Goal: Task Accomplishment & Management: Complete application form

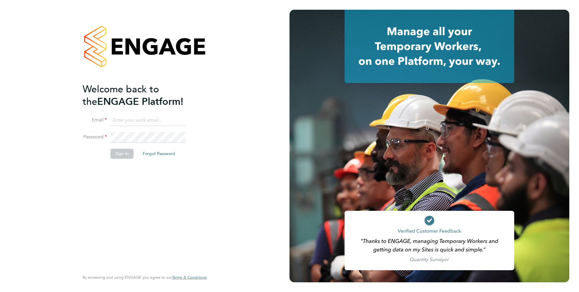
click at [122, 118] on input at bounding box center [147, 120] width 75 height 11
type input "liverpool.bb45@googlemail.com"
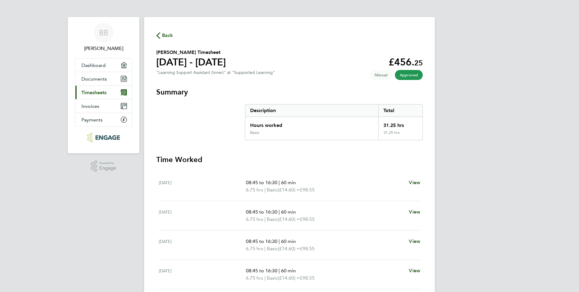
click at [103, 91] on span "Timesheets" at bounding box center [93, 93] width 25 height 6
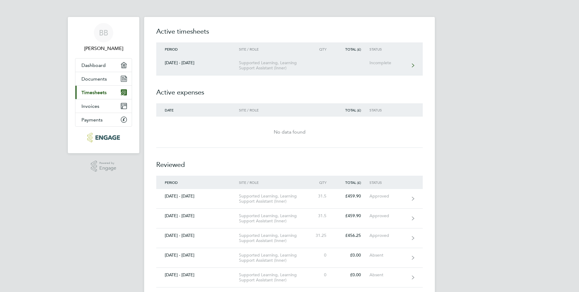
click at [385, 64] on div "Incomplete" at bounding box center [387, 62] width 37 height 5
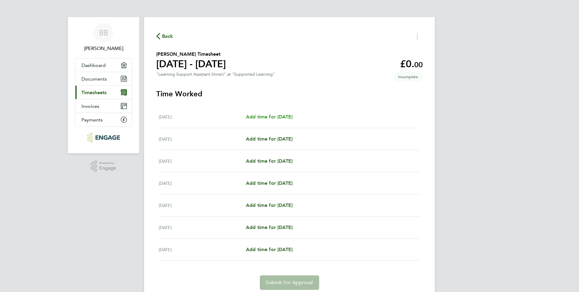
click at [267, 117] on span "Add time for [DATE]" at bounding box center [269, 117] width 47 height 6
select select "60"
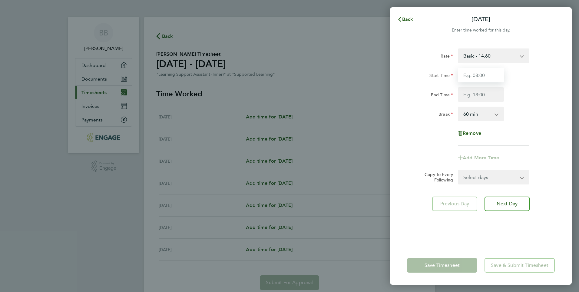
click at [487, 79] on input "Start Time" at bounding box center [481, 75] width 46 height 15
type input "09:00"
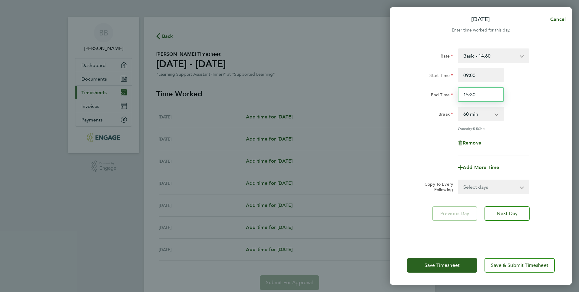
drag, startPoint x: 482, startPoint y: 96, endPoint x: 431, endPoint y: 96, distance: 50.5
click at [431, 96] on div "End Time 15:30" at bounding box center [480, 94] width 153 height 15
type input "17:00"
click at [508, 211] on span "Next Day" at bounding box center [506, 213] width 21 height 6
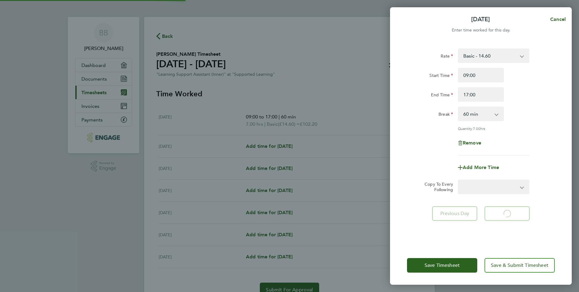
select select "60"
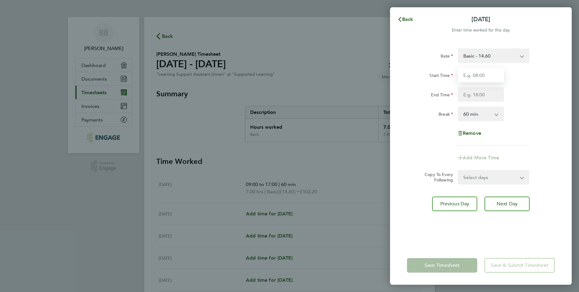
click at [485, 74] on input "Start Time" at bounding box center [481, 75] width 46 height 15
type input "09:00"
type input "17:00"
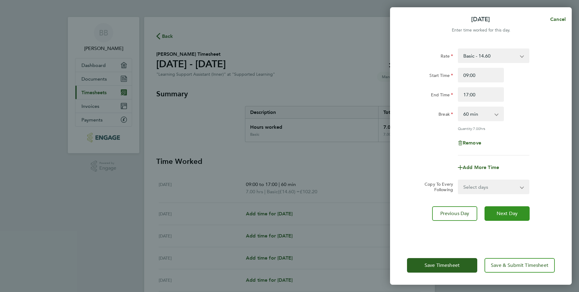
click at [509, 208] on button "Next Day" at bounding box center [506, 213] width 45 height 15
select select "60"
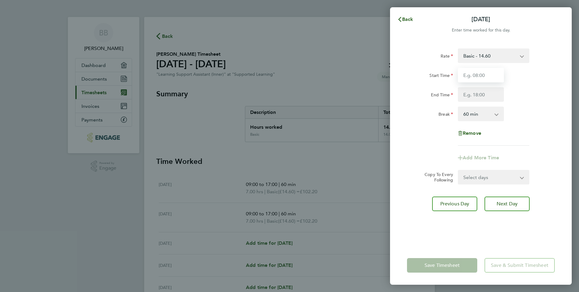
drag, startPoint x: 493, startPoint y: 74, endPoint x: 410, endPoint y: 77, distance: 83.0
click at [410, 77] on div "Start Time" at bounding box center [480, 75] width 153 height 15
type input "09:00"
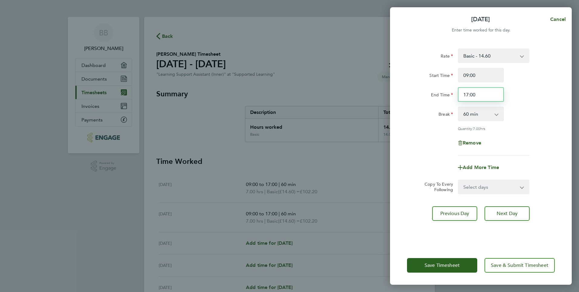
click at [485, 95] on input "17:00" at bounding box center [481, 94] width 46 height 15
type input "15:00"
click at [509, 212] on span "Next Day" at bounding box center [506, 213] width 21 height 6
select select "60"
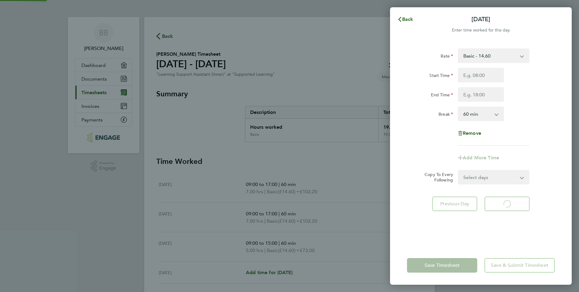
select select "60"
click at [515, 203] on span "Next Day" at bounding box center [506, 204] width 21 height 6
select select "60"
click at [479, 75] on input "Start Time" at bounding box center [481, 75] width 46 height 15
type input "09:00"
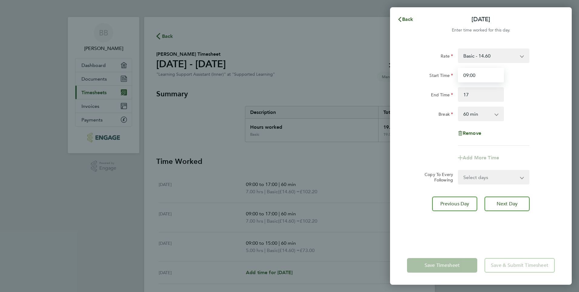
type input "17:00"
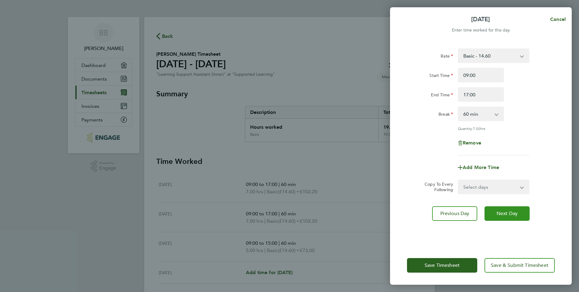
click at [505, 210] on span "Next Day" at bounding box center [506, 213] width 21 height 6
select select "60"
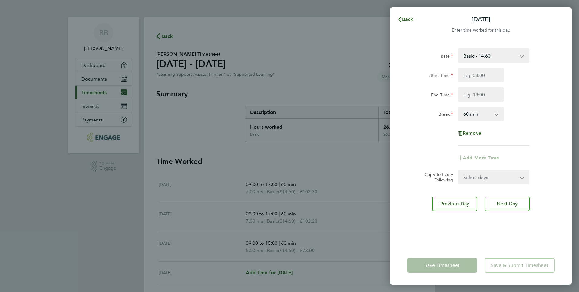
click at [435, 262] on app-form-button "Save Timesheet" at bounding box center [444, 265] width 74 height 15
click at [431, 266] on app-form-button "Save Timesheet" at bounding box center [444, 265] width 74 height 15
click at [217, 191] on div "Back [DATE] Enter time worked for this day. Rate Basic - 14.60 Start Time End T…" at bounding box center [289, 146] width 579 height 292
click at [408, 15] on button "Back" at bounding box center [405, 19] width 28 height 12
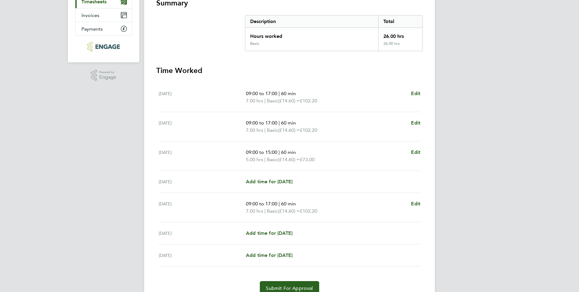
scroll to position [119, 0]
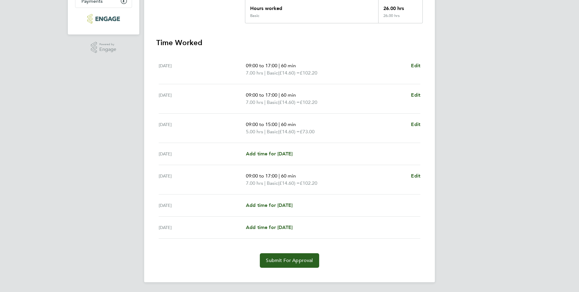
click at [290, 179] on p "09:00 to 17:00 | 60 min" at bounding box center [326, 175] width 160 height 7
click at [413, 176] on span "Edit" at bounding box center [415, 176] width 9 height 6
select select "60"
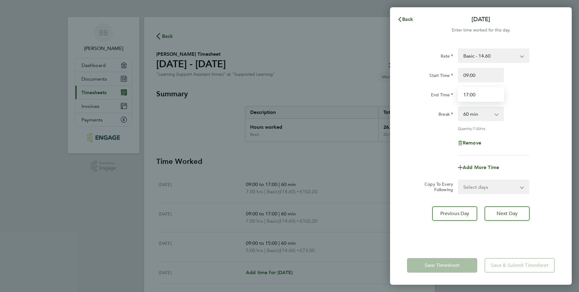
click at [487, 97] on input "17:00" at bounding box center [481, 94] width 46 height 15
type input "15:30"
click at [502, 213] on span "Next Day" at bounding box center [506, 213] width 21 height 6
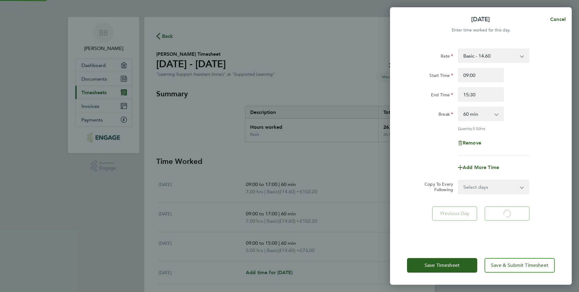
select select "60"
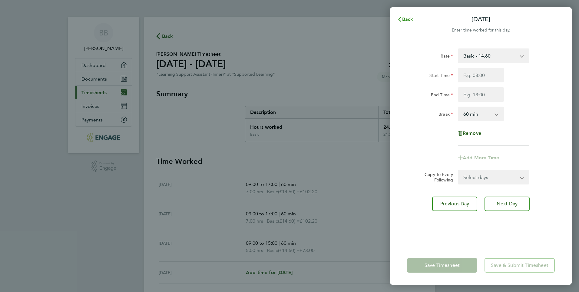
click at [407, 20] on span "Back" at bounding box center [407, 19] width 11 height 6
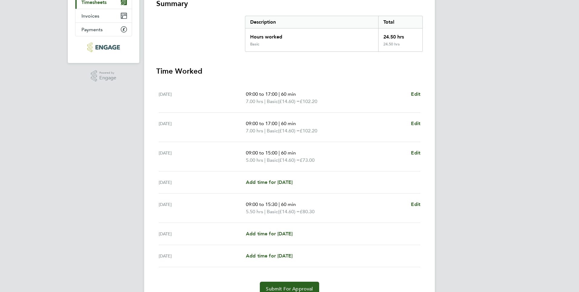
scroll to position [91, 0]
click at [275, 183] on span "Add time for [DATE]" at bounding box center [269, 182] width 47 height 6
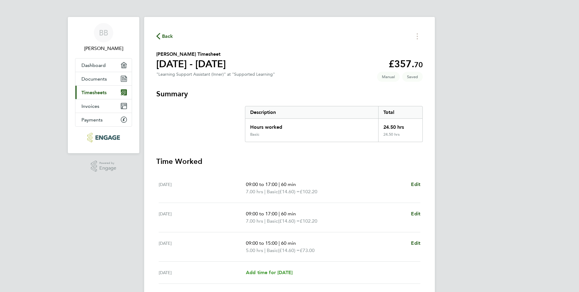
select select "60"
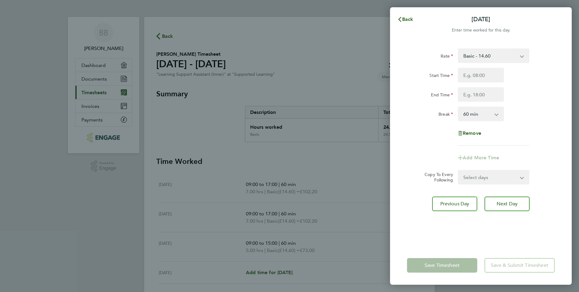
click at [353, 57] on div "Back [DATE] Enter time worked for this day. Rate Basic - 14.60 Start Time End T…" at bounding box center [289, 146] width 579 height 292
click at [403, 18] on span "Back" at bounding box center [407, 19] width 11 height 6
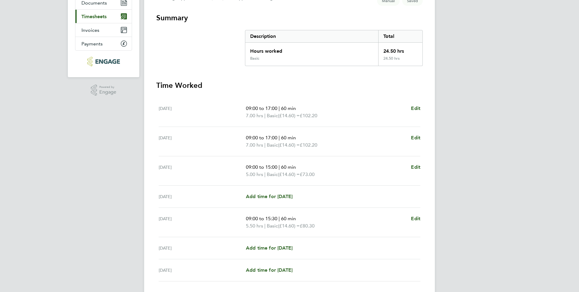
scroll to position [91, 0]
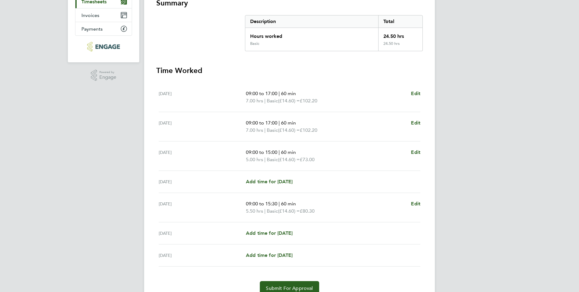
click at [272, 177] on div "[DATE] Add time for [DATE] Add time for [DATE]" at bounding box center [290, 182] width 262 height 22
click at [273, 184] on span "Add time for [DATE]" at bounding box center [269, 182] width 47 height 6
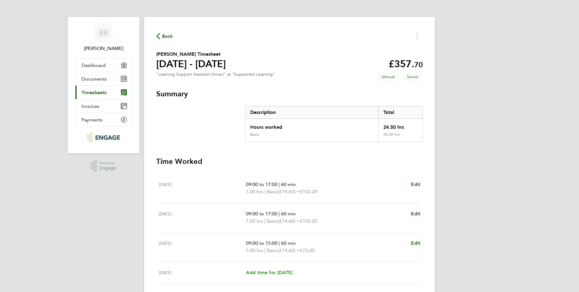
select select "60"
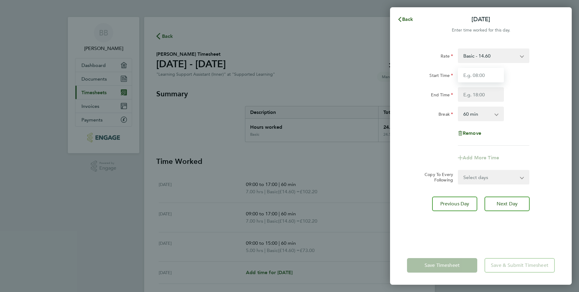
click at [486, 74] on input "Start Time" at bounding box center [481, 75] width 46 height 15
type input "09:00"
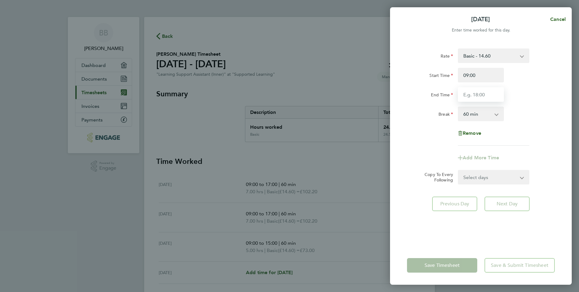
drag, startPoint x: 494, startPoint y: 96, endPoint x: 476, endPoint y: 97, distance: 18.2
click at [476, 97] on input "End Time" at bounding box center [481, 94] width 46 height 15
type input "17:00"
click at [438, 265] on app-form-button "Save Timesheet" at bounding box center [444, 265] width 74 height 15
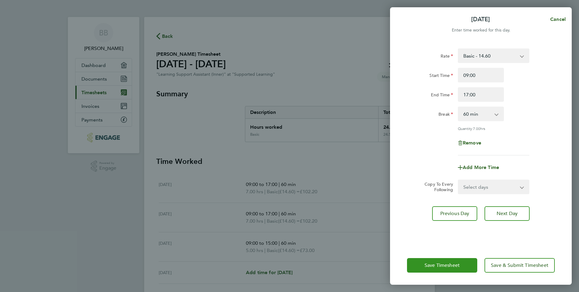
click at [438, 266] on span "Save Timesheet" at bounding box center [441, 265] width 35 height 6
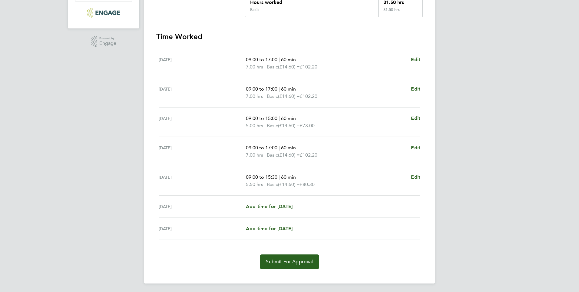
scroll to position [126, 0]
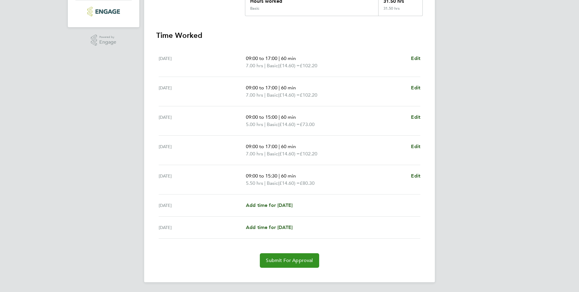
click at [301, 260] on span "Submit For Approval" at bounding box center [289, 260] width 47 height 6
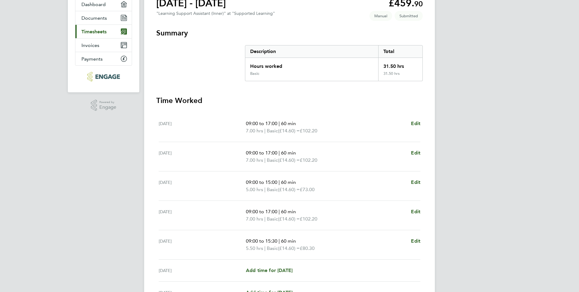
scroll to position [0, 0]
